Goal: Transaction & Acquisition: Purchase product/service

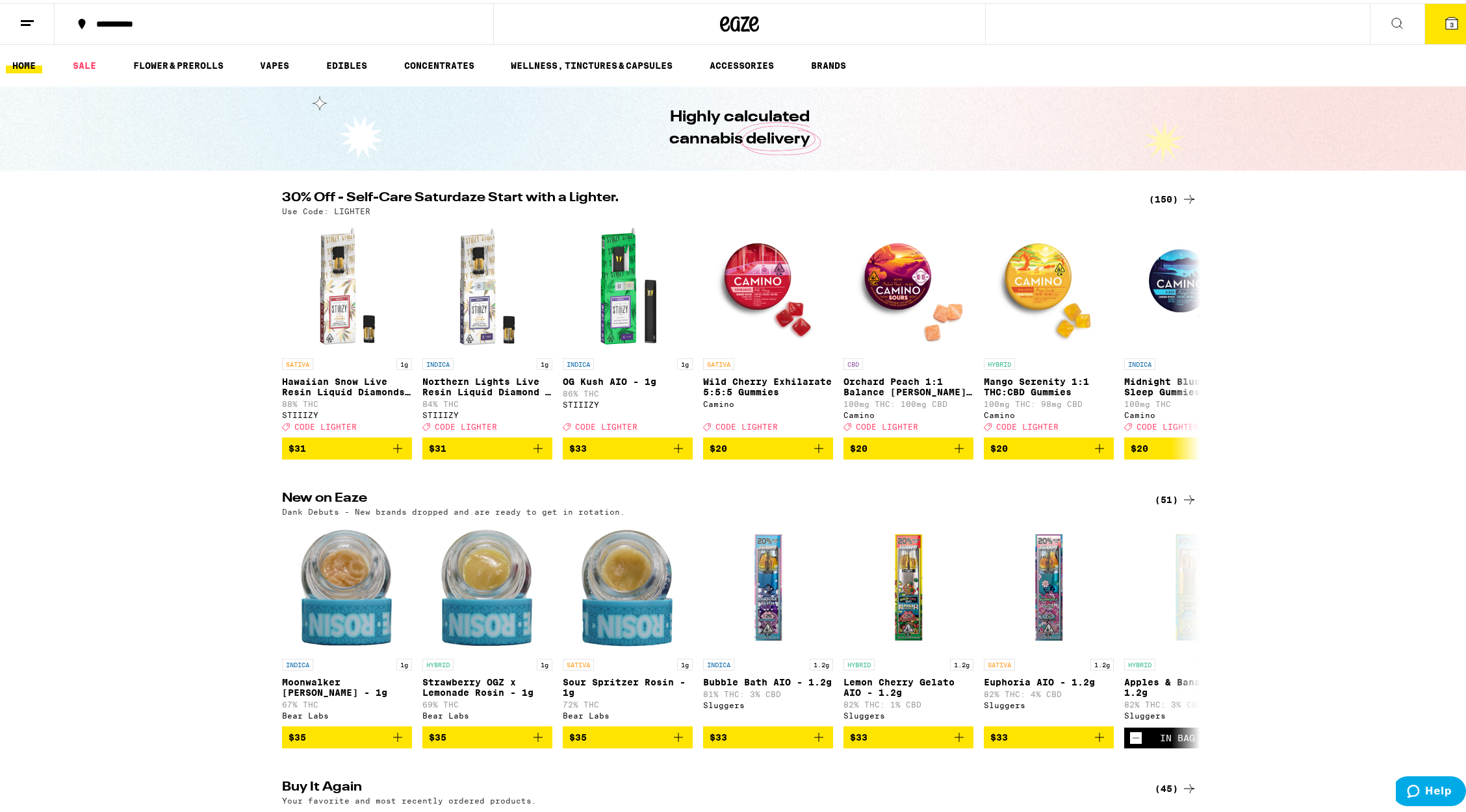
click at [1170, 197] on div "(150)" at bounding box center [1172, 196] width 48 height 16
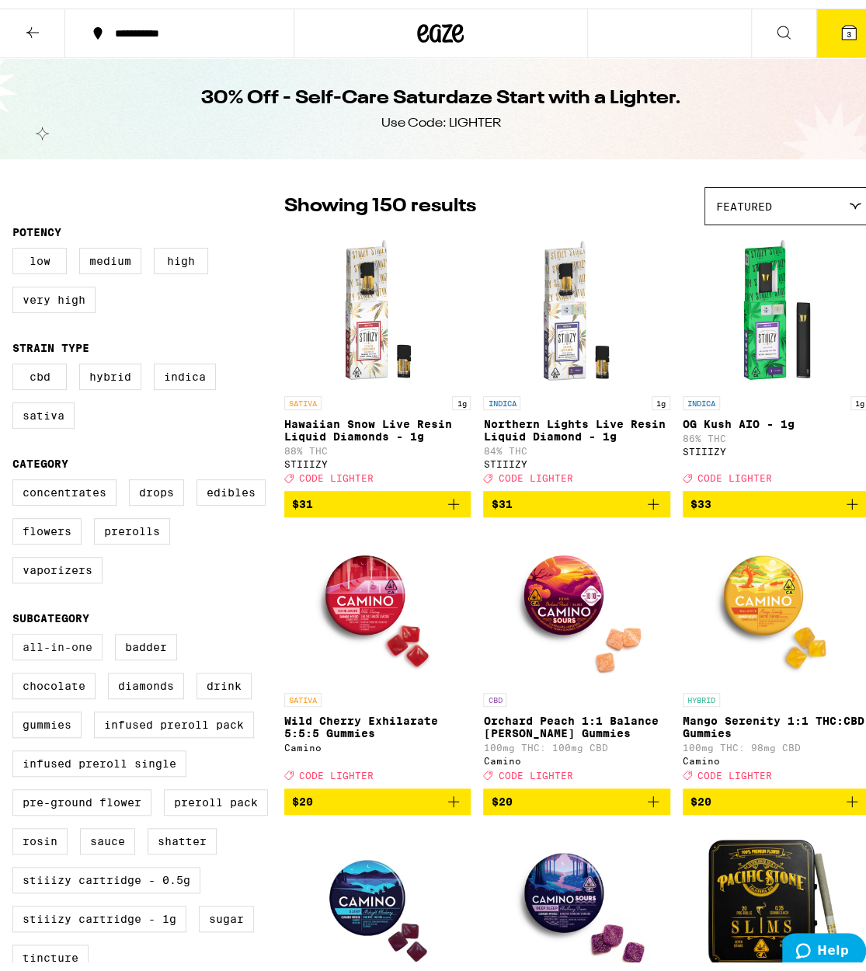
click at [54, 651] on label "All-In-One" at bounding box center [57, 638] width 90 height 26
click at [16, 628] on input "All-In-One" at bounding box center [16, 627] width 1 height 1
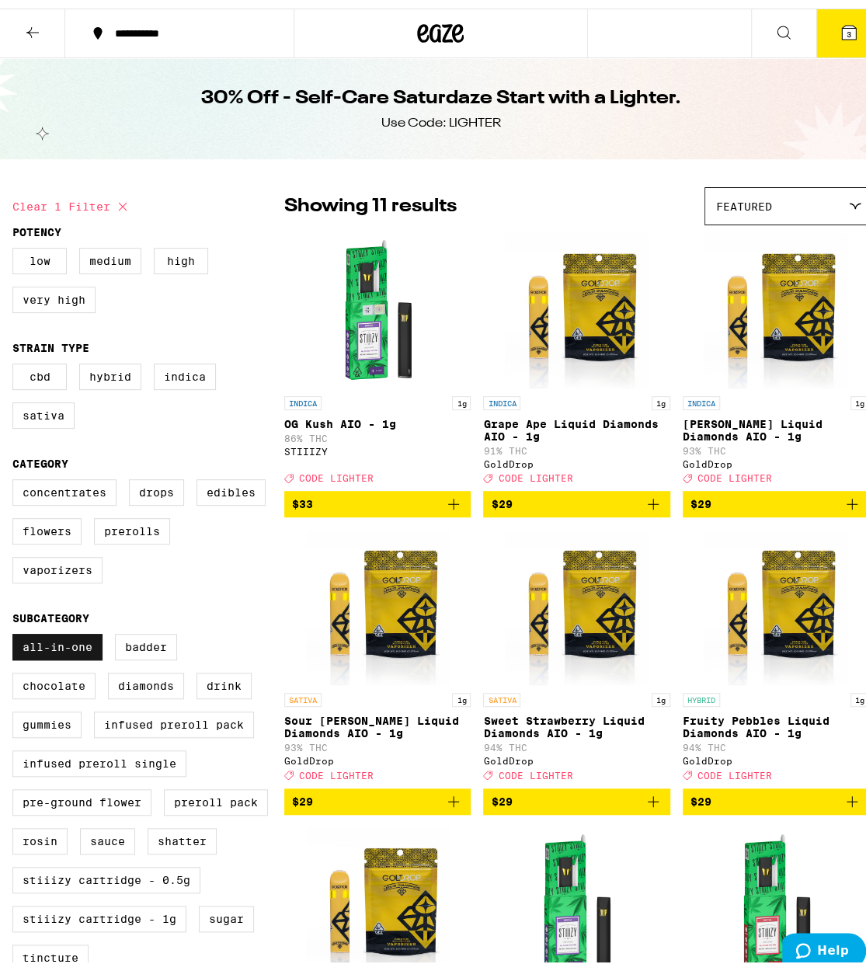
click at [47, 651] on label "All-In-One" at bounding box center [57, 638] width 90 height 26
click at [16, 628] on input "All-In-One" at bounding box center [16, 627] width 1 height 1
checkbox input "false"
